Goal: Book appointment/travel/reservation

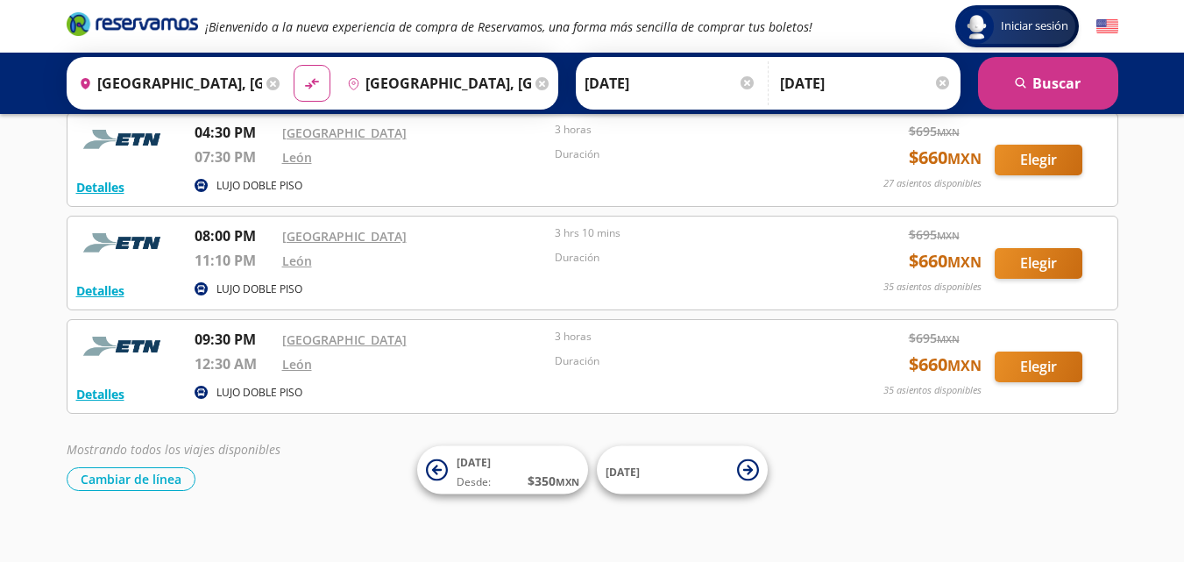
scroll to position [1045, 0]
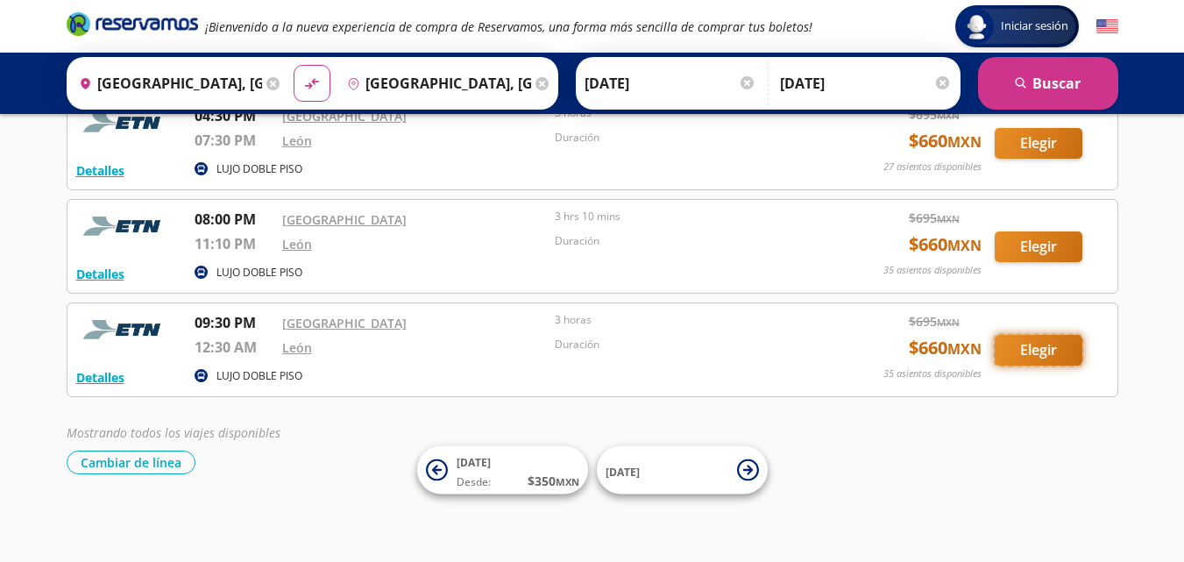
click at [1028, 352] on button "Elegir" at bounding box center [1039, 350] width 88 height 31
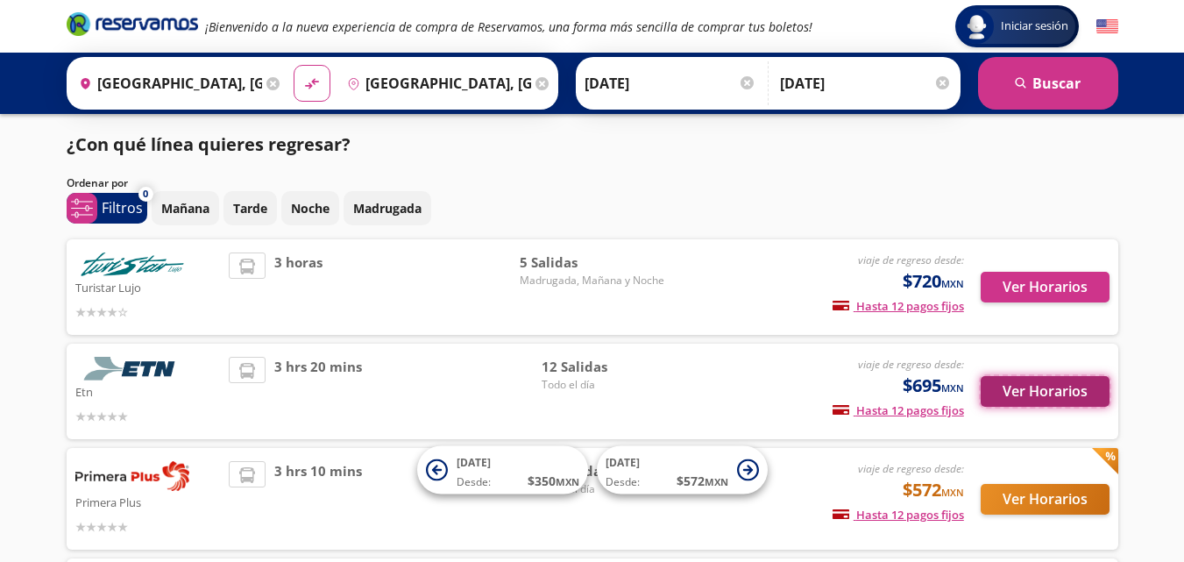
click at [1016, 394] on button "Ver Horarios" at bounding box center [1045, 391] width 129 height 31
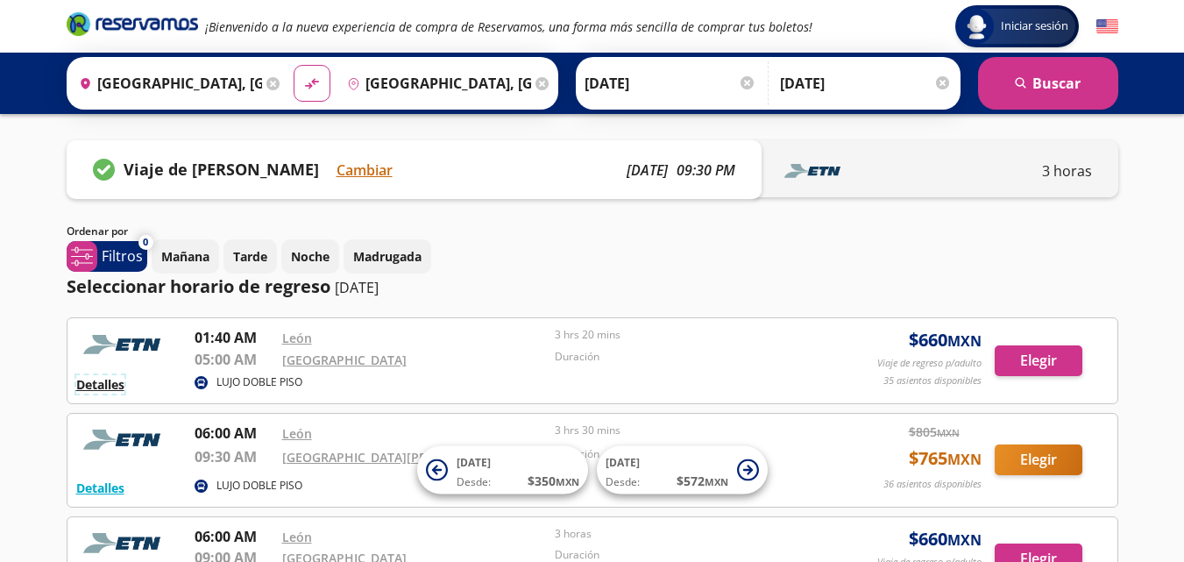
click at [112, 381] on button "Detalles" at bounding box center [100, 384] width 48 height 18
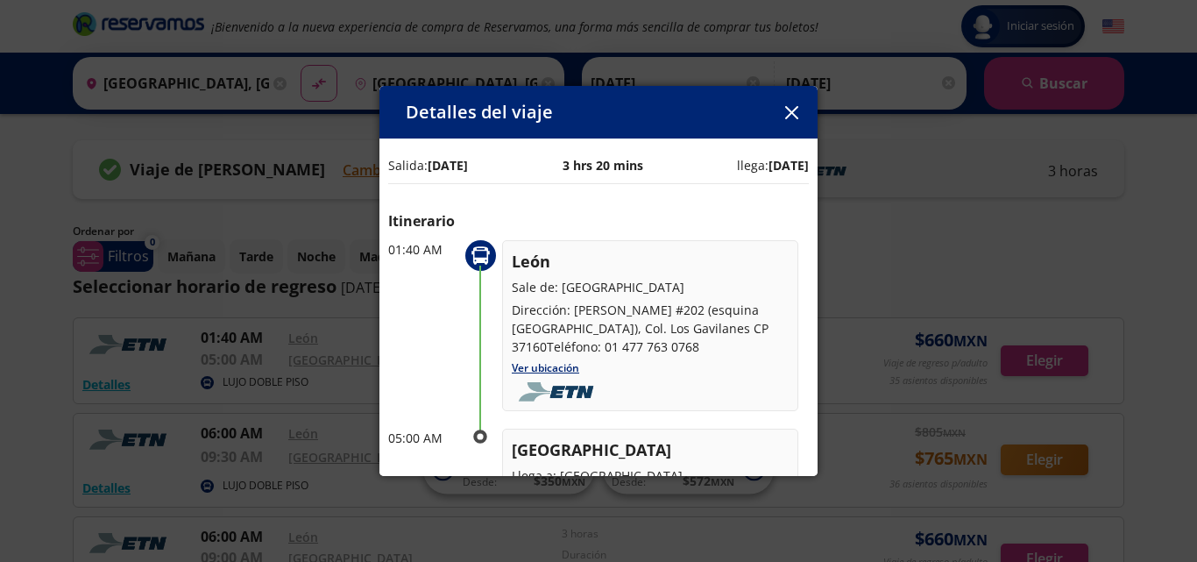
click at [788, 110] on icon "button" at bounding box center [791, 112] width 13 height 13
